Goal: Find specific page/section: Find specific page/section

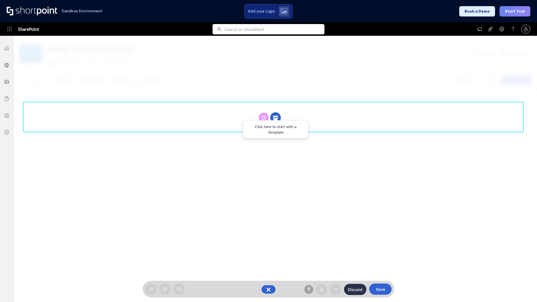
click at [275, 117] on circle at bounding box center [275, 117] width 11 height 11
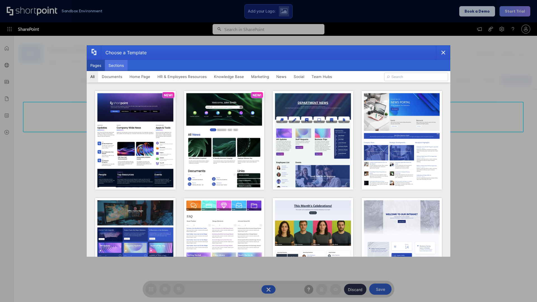
click at [116, 65] on button "Sections" at bounding box center [116, 65] width 23 height 11
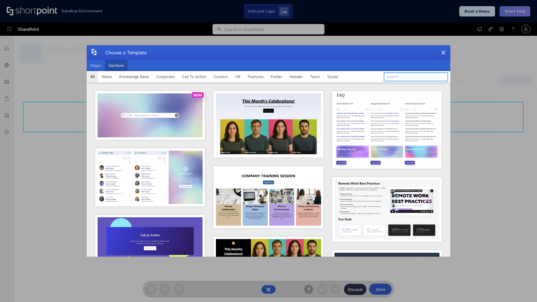
type input "Teams Kit 1"
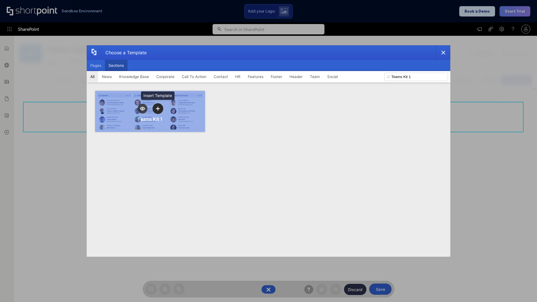
click at [158, 109] on icon "template selector" at bounding box center [158, 109] width 4 height 4
